Goal: Task Accomplishment & Management: Use online tool/utility

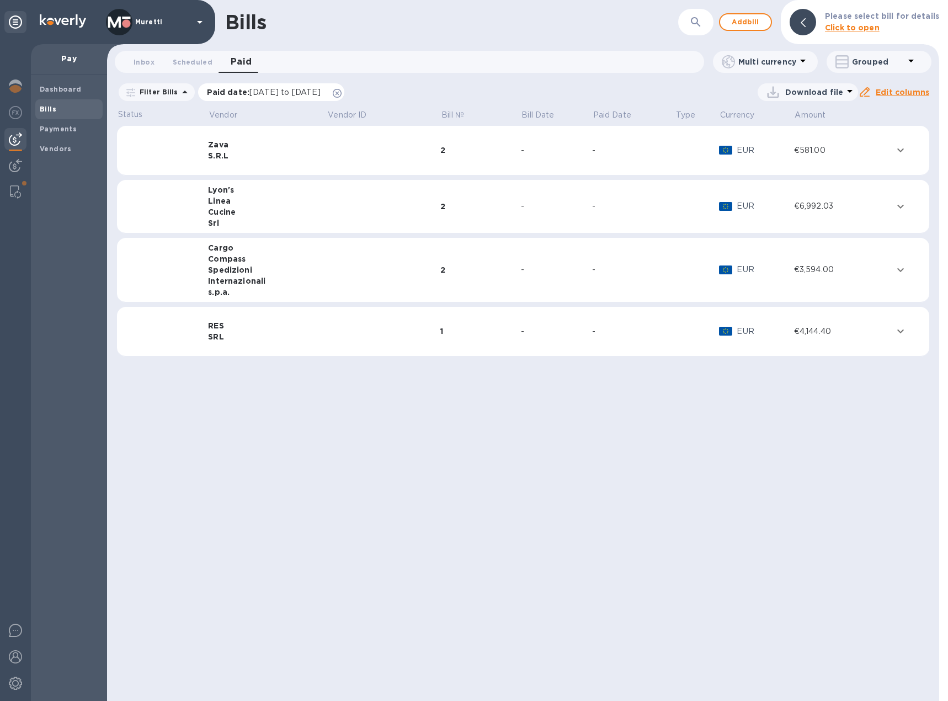
click at [342, 94] on icon at bounding box center [337, 93] width 9 height 9
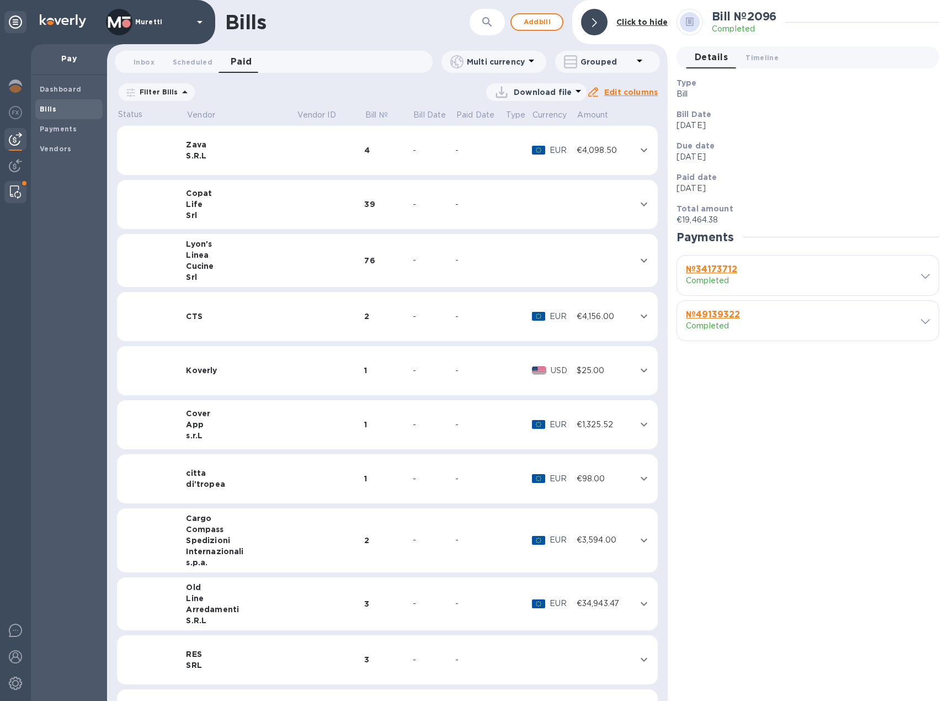
click at [17, 195] on img at bounding box center [15, 191] width 11 height 13
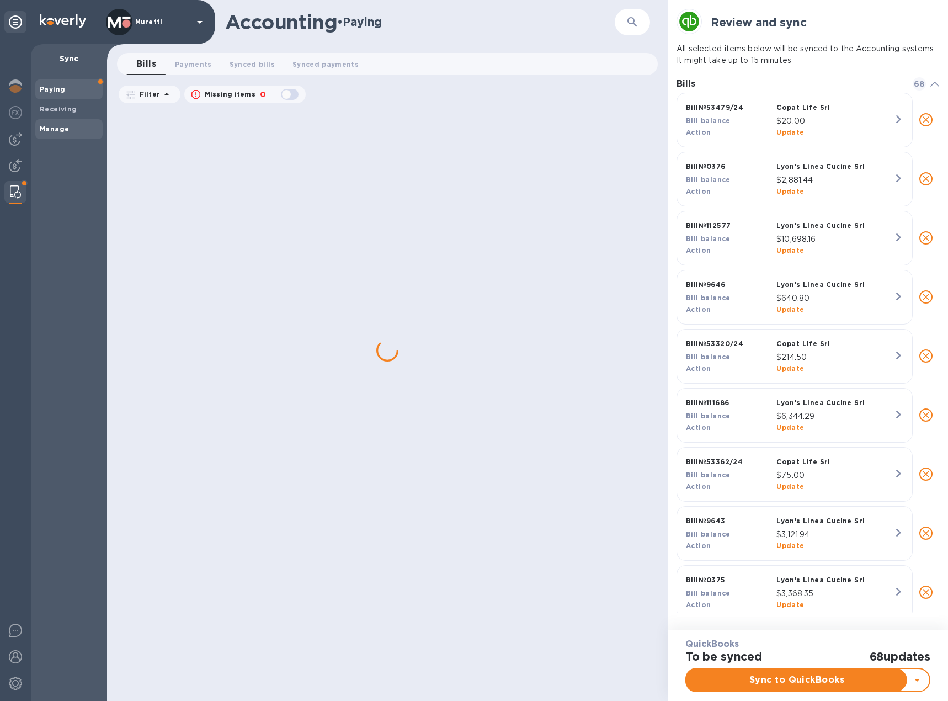
scroll to position [516, 263]
click at [54, 125] on b "Manage" at bounding box center [54, 129] width 29 height 8
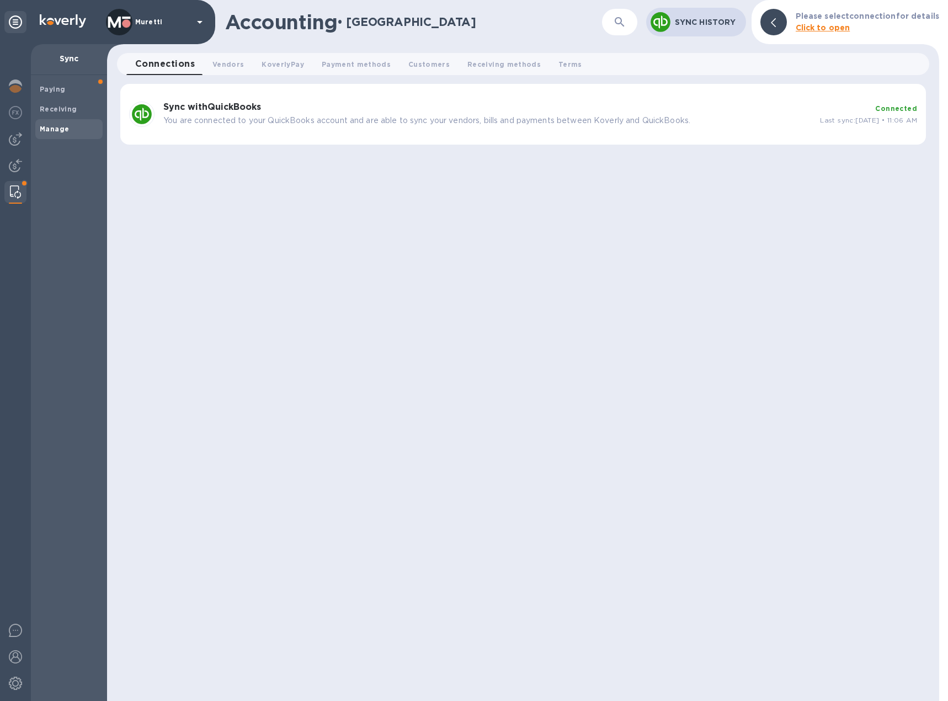
click at [174, 123] on p "You are connected to your QuickBooks account and are able to sync your vendors,…" at bounding box center [487, 121] width 648 height 12
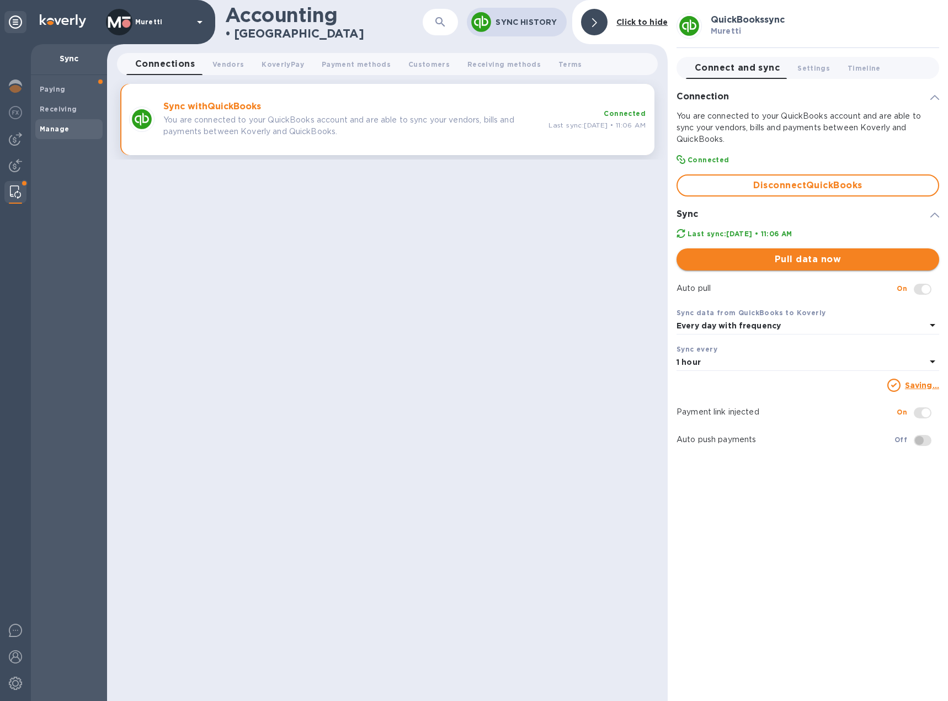
click at [778, 260] on span "Pull data now" at bounding box center [808, 259] width 245 height 13
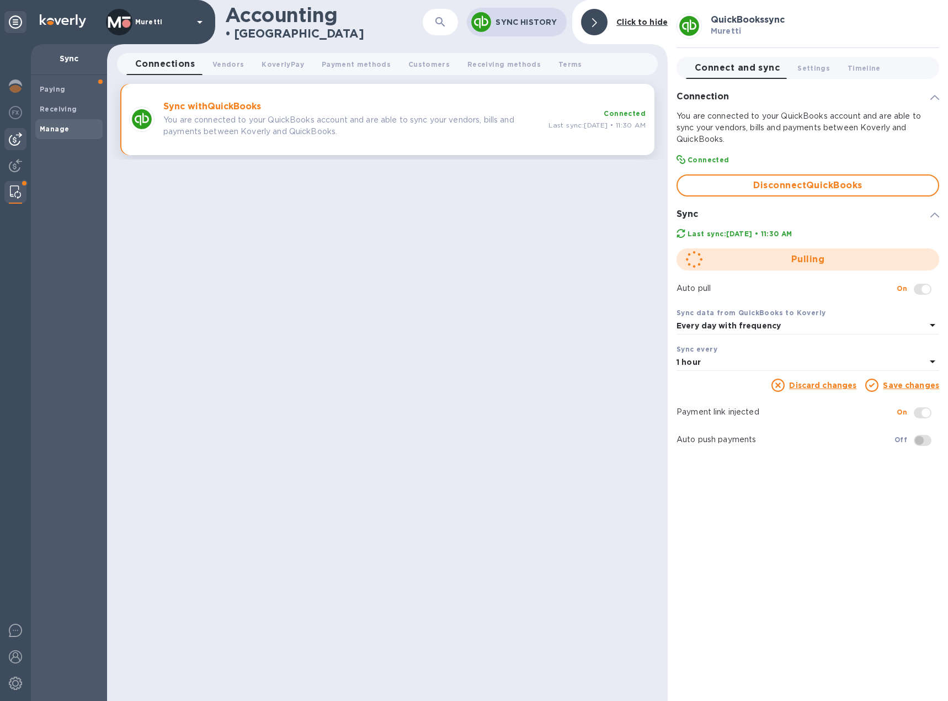
click at [22, 135] on div at bounding box center [15, 139] width 22 height 22
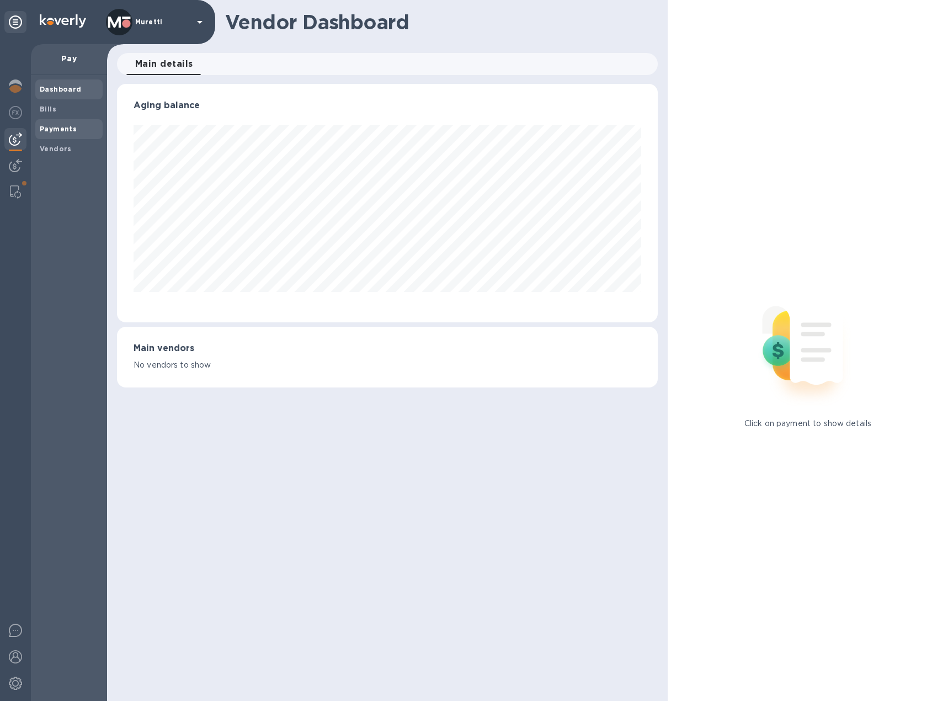
scroll to position [238, 541]
click at [64, 109] on span "Bills" at bounding box center [69, 109] width 59 height 11
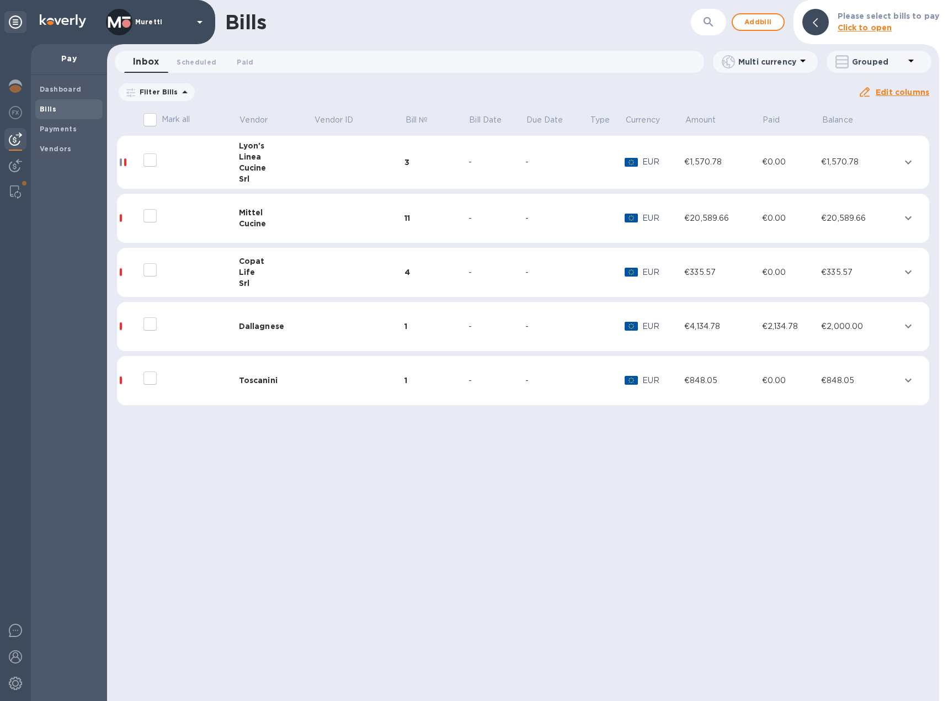
click at [0, 0] on icon at bounding box center [0, 0] width 0 height 0
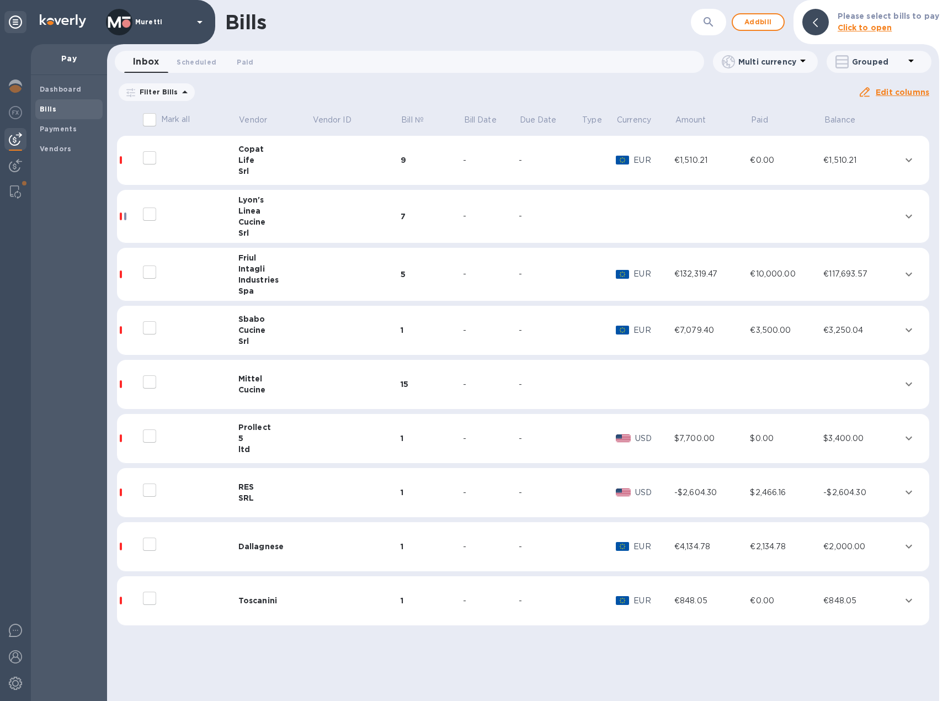
click at [312, 605] on td at bounding box center [356, 601] width 89 height 50
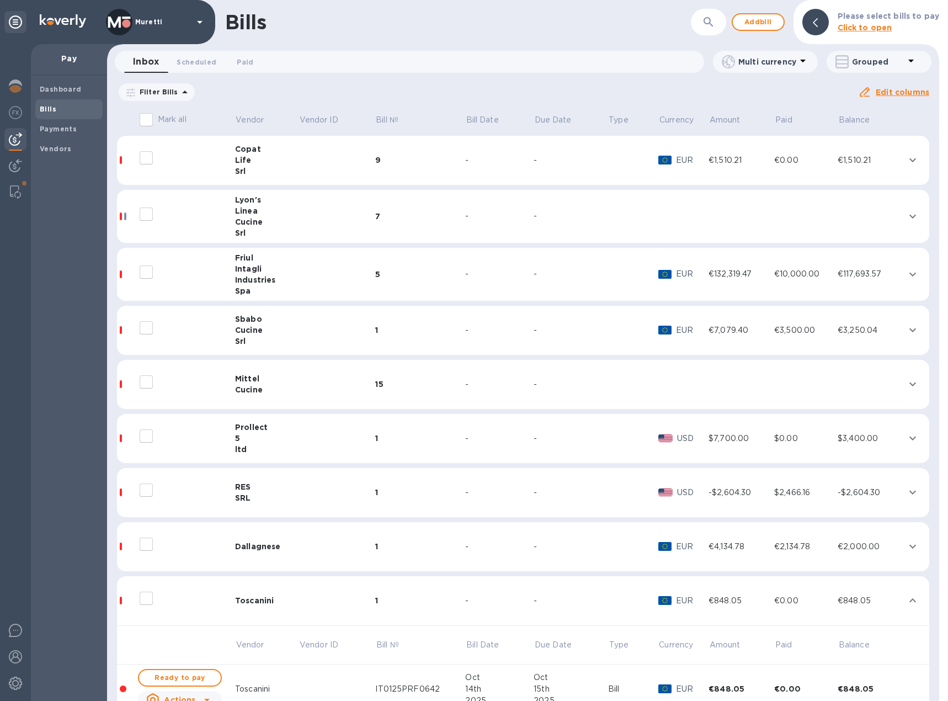
scroll to position [53, 0]
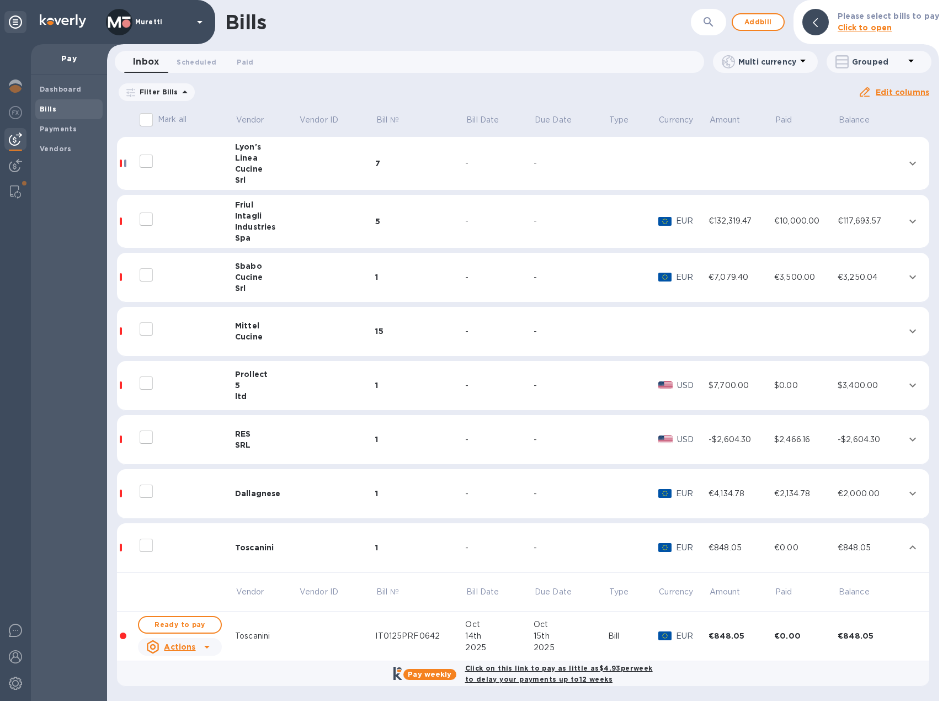
click at [280, 333] on div "Cucine" at bounding box center [266, 336] width 63 height 11
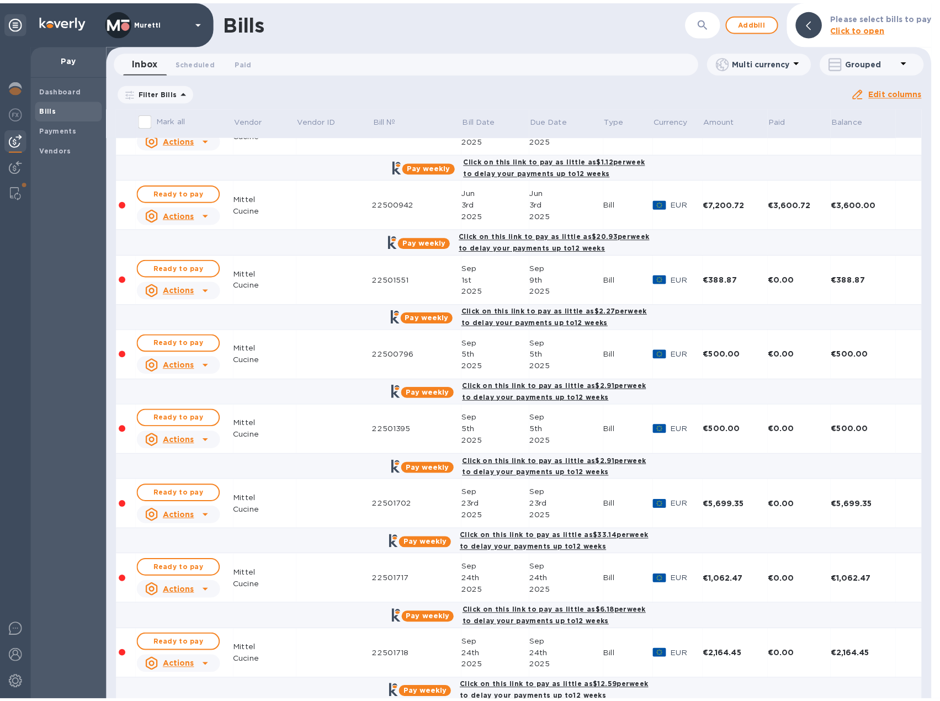
scroll to position [550, 0]
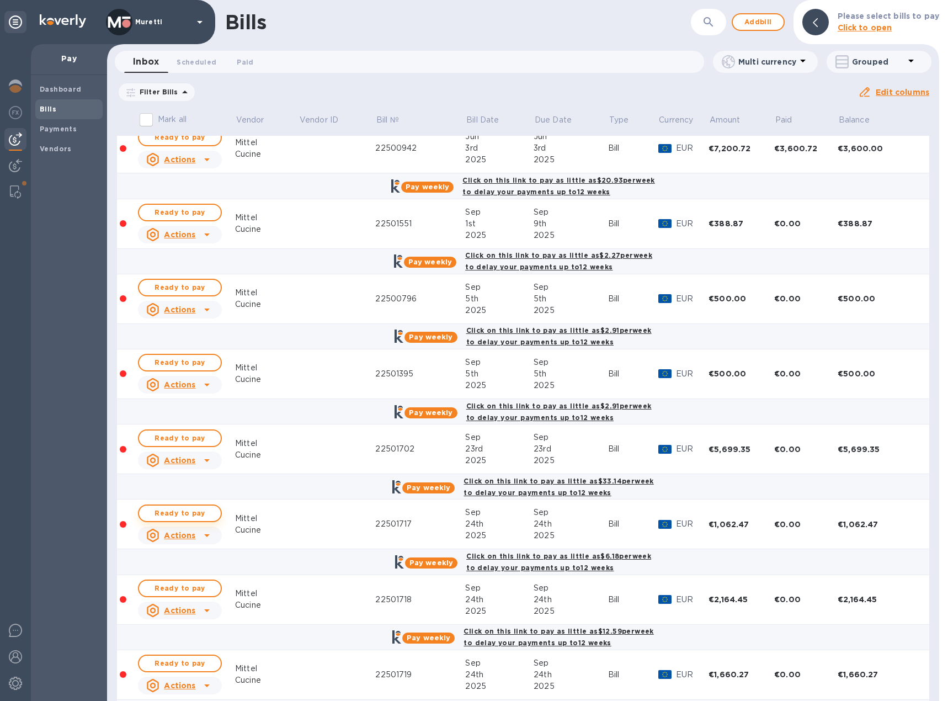
click at [188, 512] on span "Ready to pay" at bounding box center [180, 513] width 64 height 13
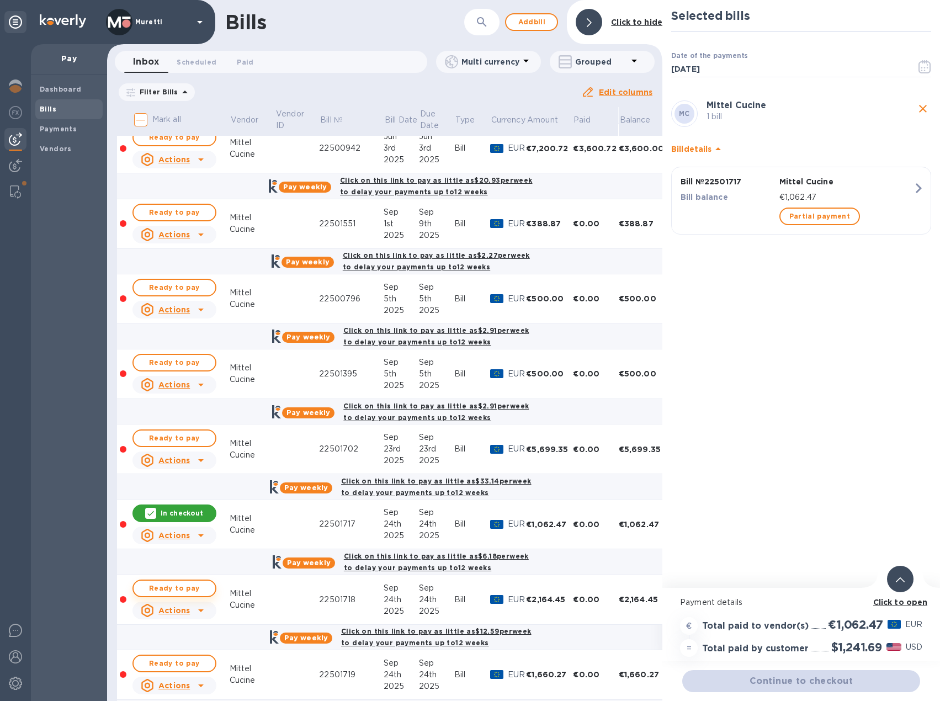
click at [189, 588] on span "Ready to pay" at bounding box center [174, 588] width 64 height 13
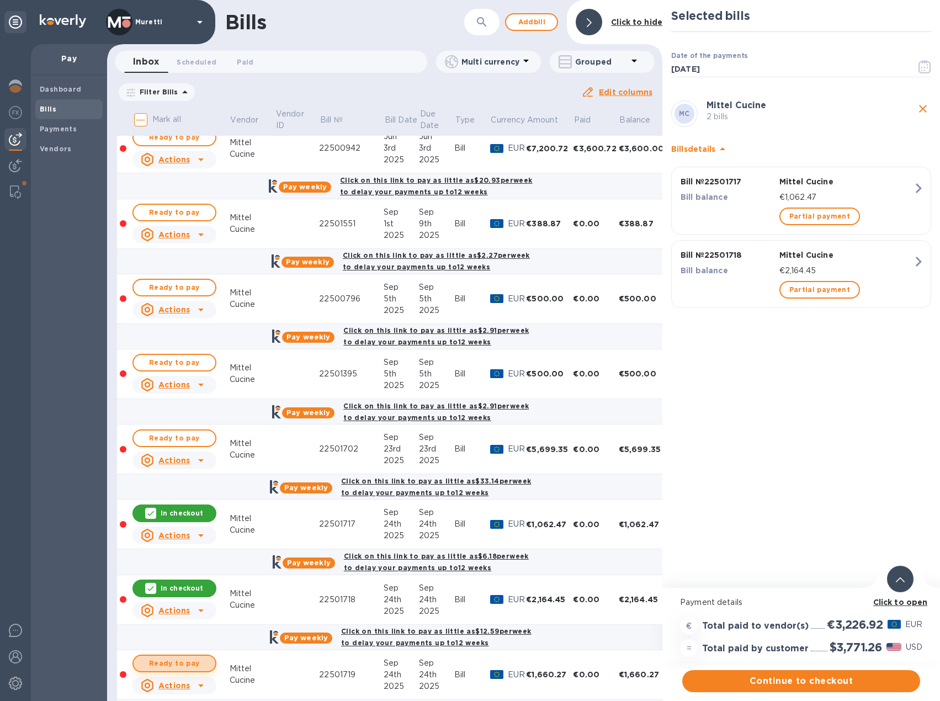
click at [182, 662] on span "Ready to pay" at bounding box center [174, 663] width 64 height 13
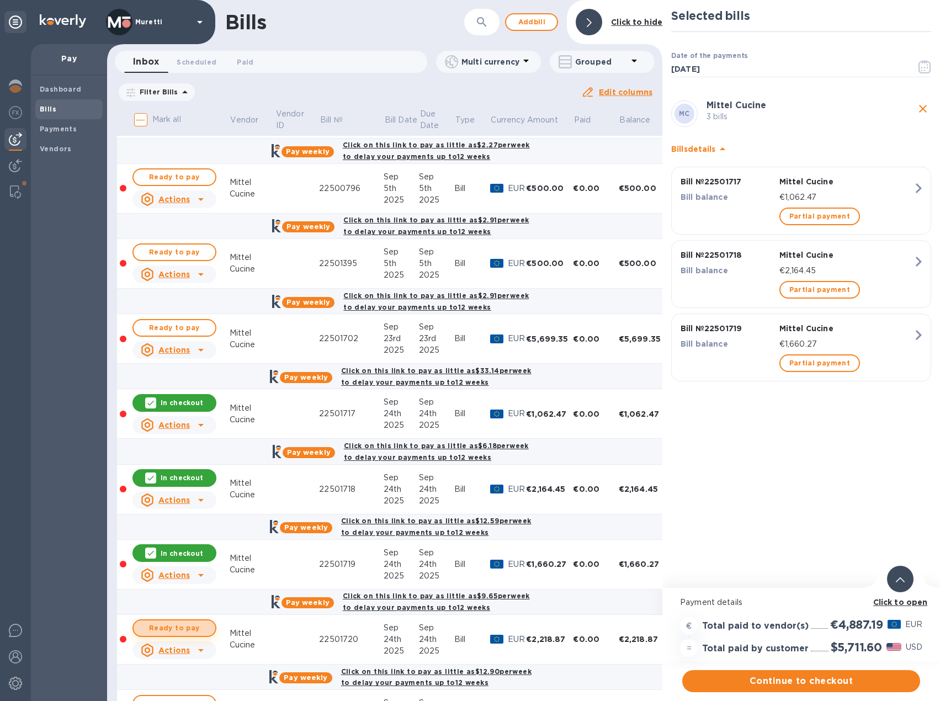
click at [192, 629] on span "Ready to pay" at bounding box center [174, 628] width 64 height 13
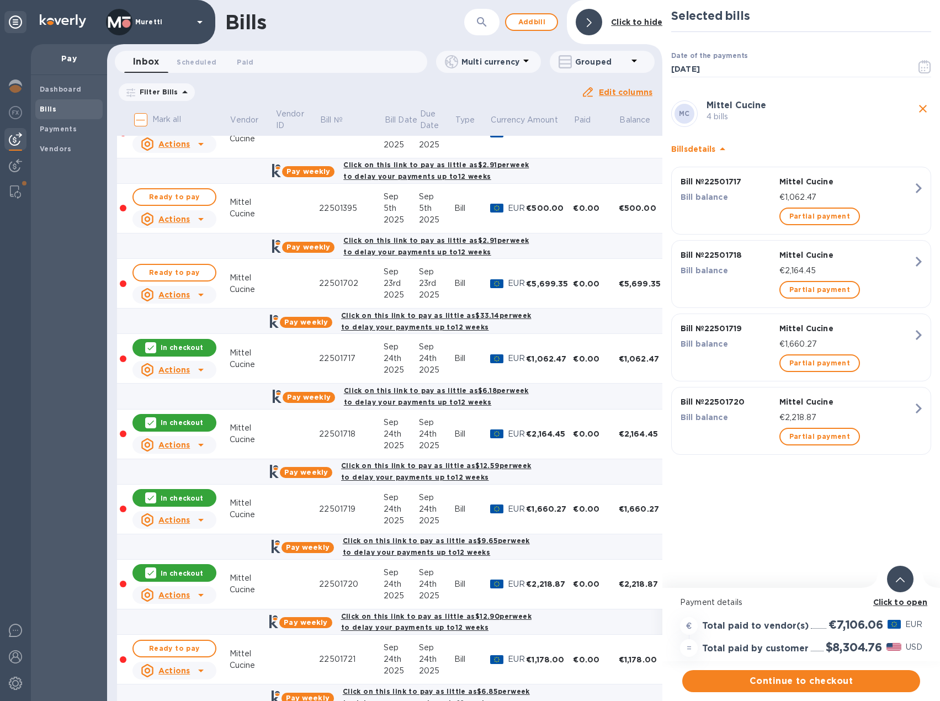
scroll to position [771, 0]
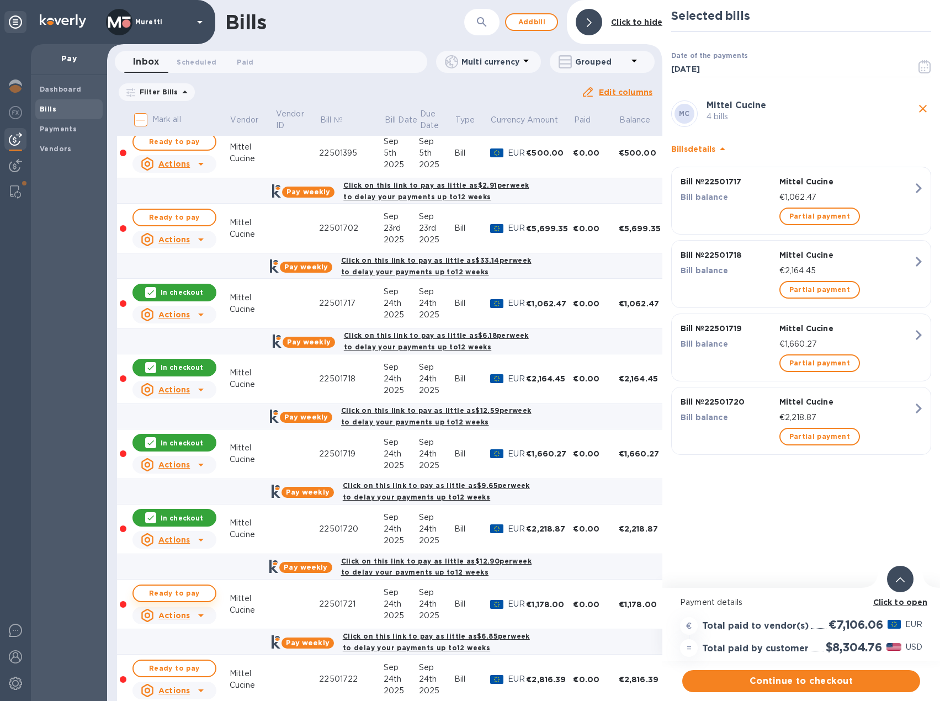
click at [189, 590] on span "Ready to pay" at bounding box center [174, 593] width 64 height 13
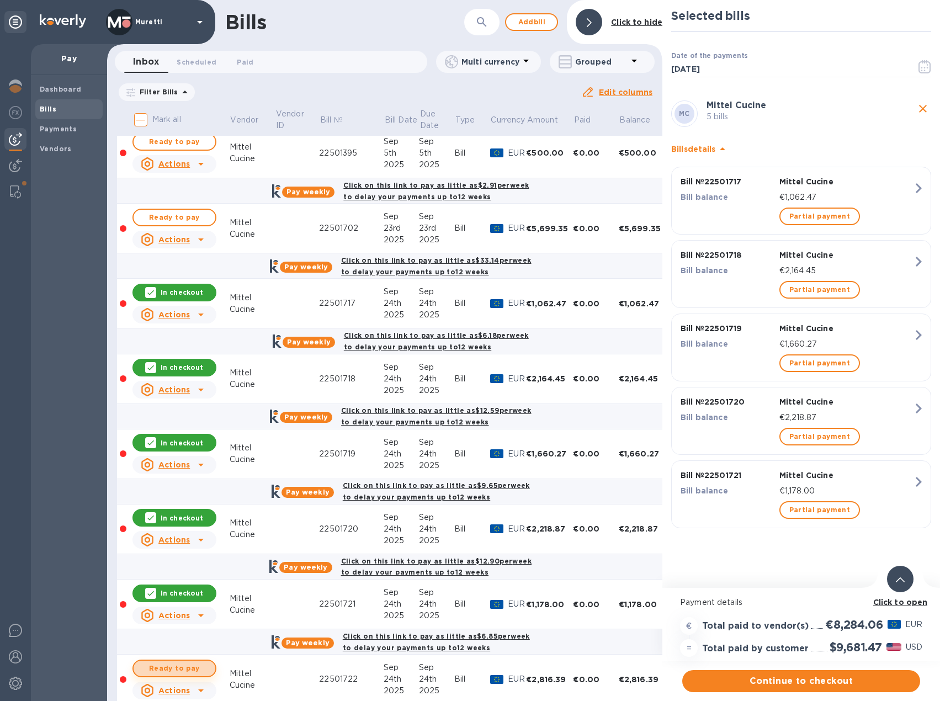
click at [192, 662] on span "Ready to pay" at bounding box center [174, 668] width 64 height 13
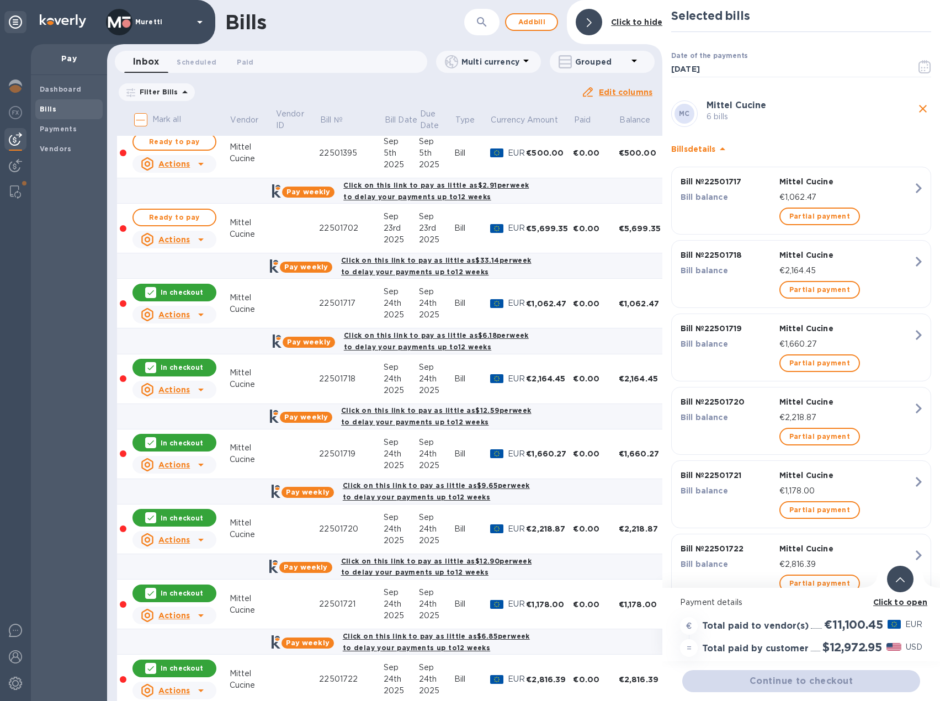
scroll to position [881, 0]
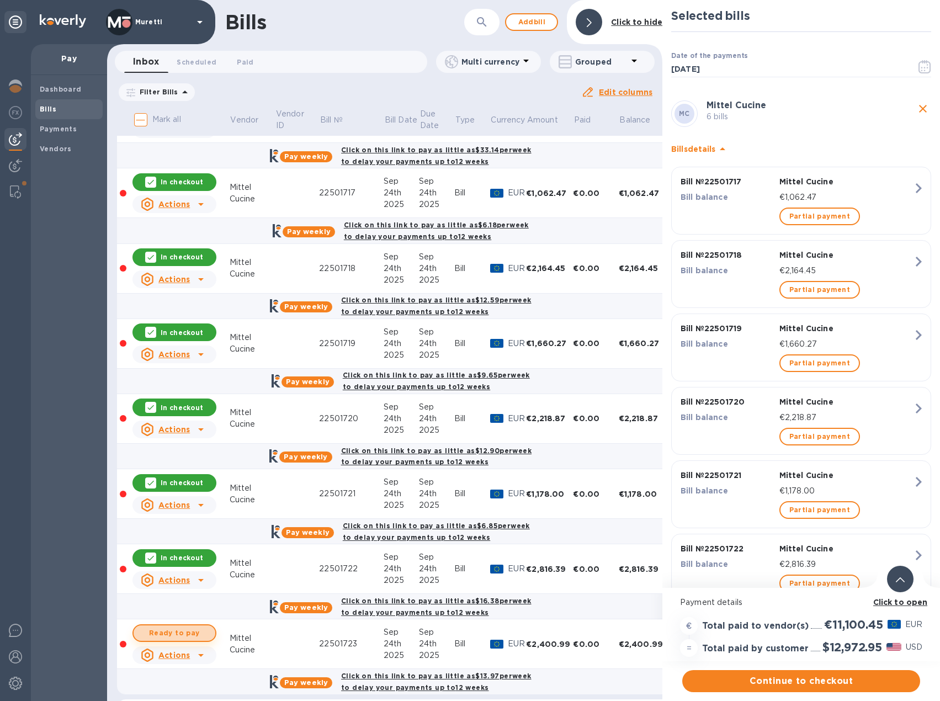
click at [184, 636] on span "Ready to pay" at bounding box center [174, 633] width 64 height 13
